Goal: Navigation & Orientation: Go to known website

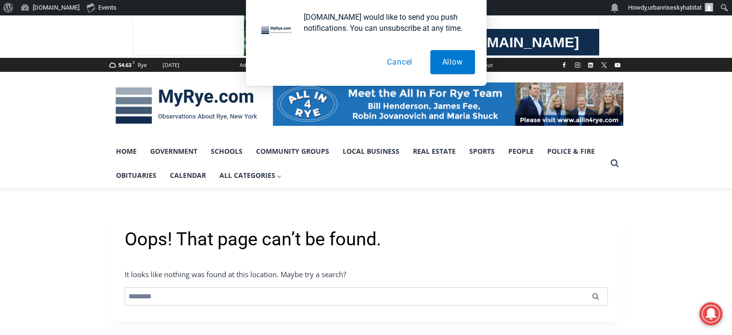
scroll to position [86, 0]
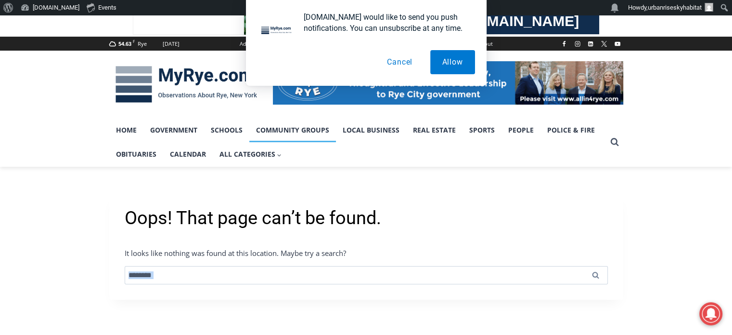
scroll to position [107, 0]
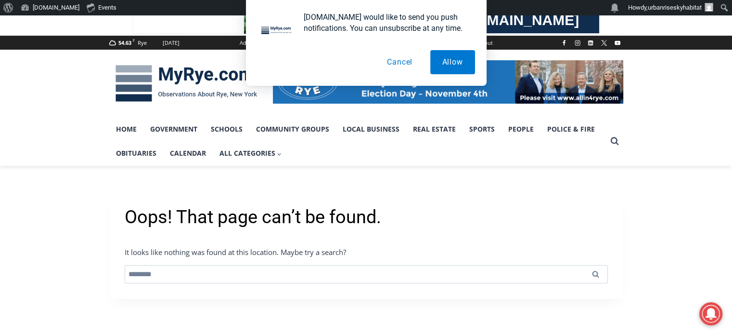
click at [305, 215] on h1 "Oops! That page can’t be found." at bounding box center [366, 217] width 483 height 22
click at [305, 215] on body "About WordPress About WordPress Get Involved [DOMAIN_NAME] Documentation Learn …" at bounding box center [366, 273] width 732 height 474
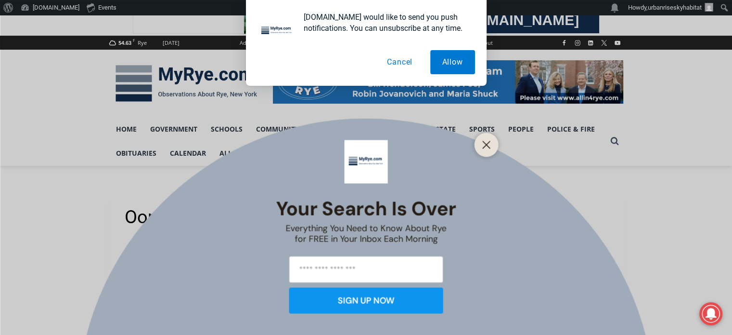
click at [305, 215] on div "Your Search is Over Everything You Need to Know About Rye for FREE in Your Inbo…" at bounding box center [366, 167] width 732 height 335
click at [393, 63] on button "Cancel" at bounding box center [400, 62] width 50 height 24
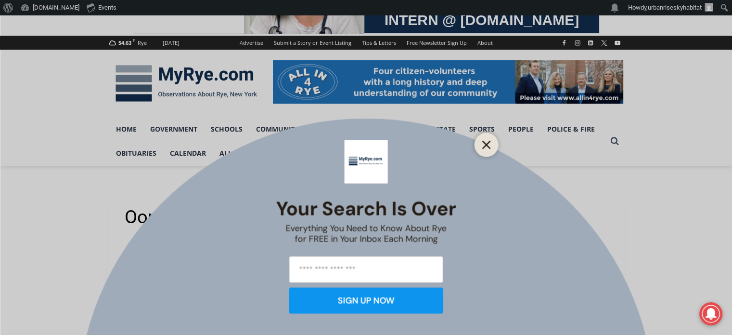
click at [485, 144] on icon "Close" at bounding box center [486, 144] width 9 height 9
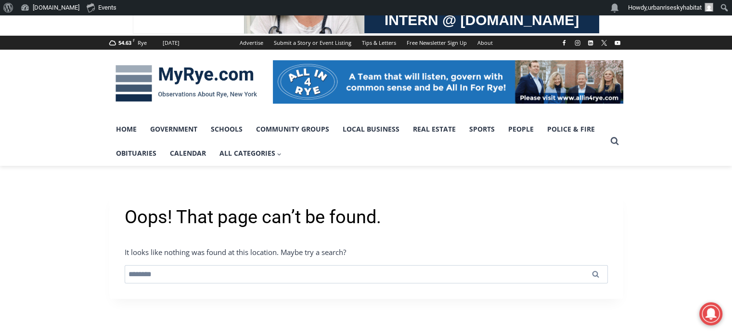
click at [292, 218] on h1 "Oops! That page can’t be found." at bounding box center [366, 217] width 483 height 22
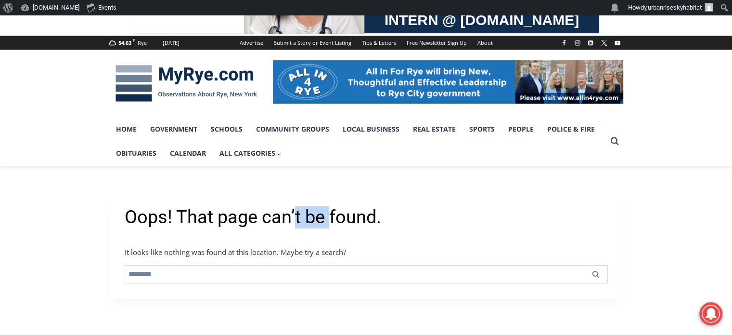
click at [292, 218] on h1 "Oops! That page can’t be found." at bounding box center [366, 217] width 483 height 22
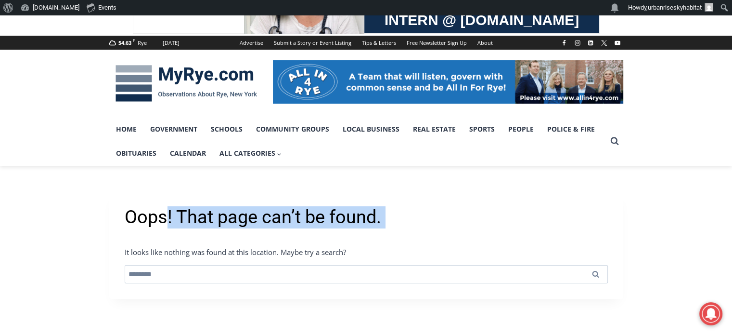
click at [292, 218] on h1 "Oops! That page can’t be found." at bounding box center [366, 217] width 483 height 22
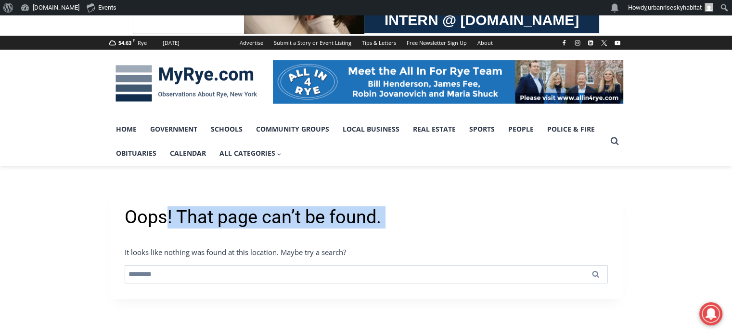
copy div "Oops! That page can’t be found."
